Goal: Task Accomplishment & Management: Manage account settings

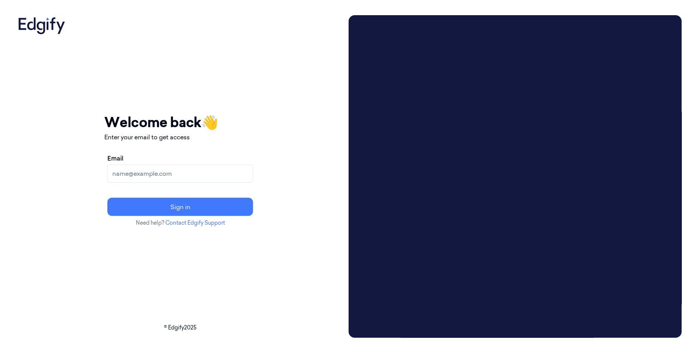
click at [202, 169] on input "Email" at bounding box center [180, 173] width 146 height 18
click at [152, 175] on input "[EMAIL_ADDRESS]" at bounding box center [180, 173] width 146 height 18
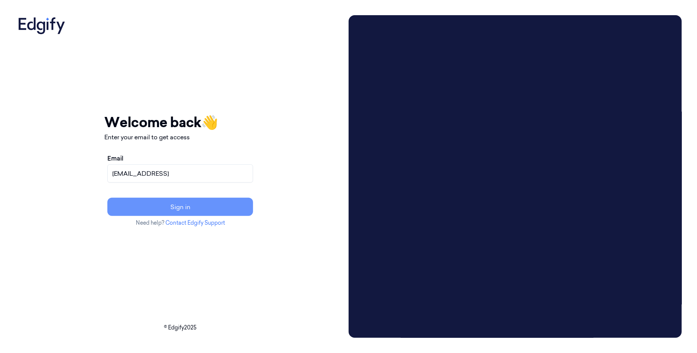
type input "[EMAIL_ADDRESS]"
click at [212, 204] on button "Sign in" at bounding box center [180, 207] width 146 height 18
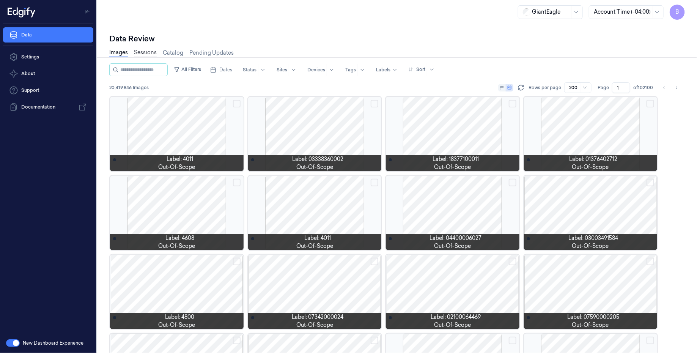
click at [140, 54] on link "Sessions" at bounding box center [145, 53] width 23 height 9
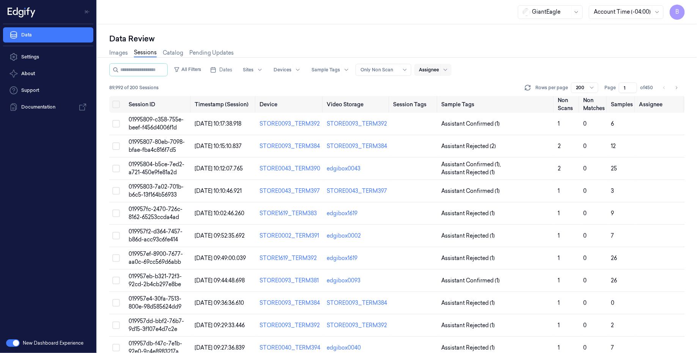
click at [439, 70] on div at bounding box center [429, 69] width 20 height 7
click at [680, 10] on span "B" at bounding box center [677, 12] width 15 height 15
click at [610, 102] on span "Logout" at bounding box center [637, 102] width 90 height 7
